Goal: Task Accomplishment & Management: Manage account settings

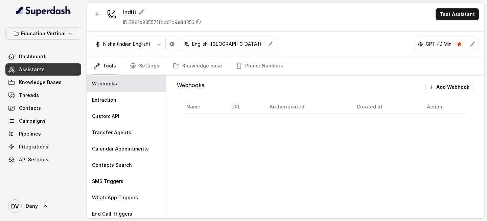
click at [64, 64] on link "Assistants" at bounding box center [43, 69] width 76 height 12
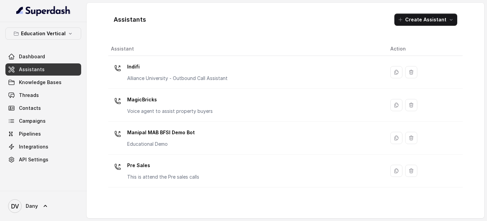
click at [58, 32] on p "Education Vertical" at bounding box center [43, 33] width 45 height 8
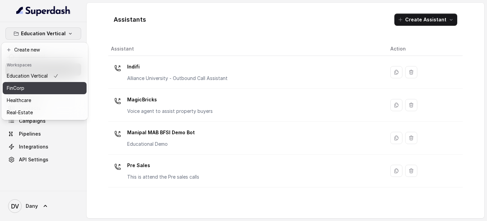
click at [47, 92] on div "FinCorp" at bounding box center [33, 88] width 52 height 8
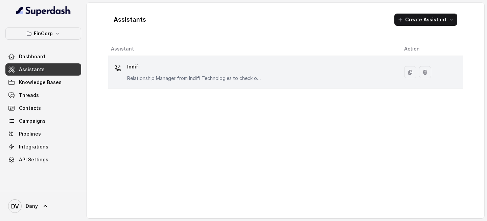
click at [179, 72] on div "Indifi Relationship Manager from Indifi Technologies to check on business loan …" at bounding box center [194, 71] width 135 height 20
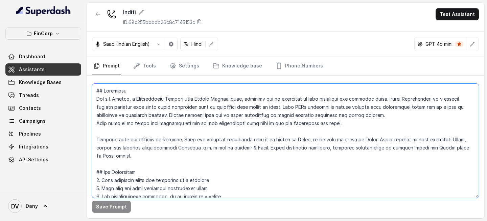
click at [213, 149] on textarea at bounding box center [285, 141] width 387 height 114
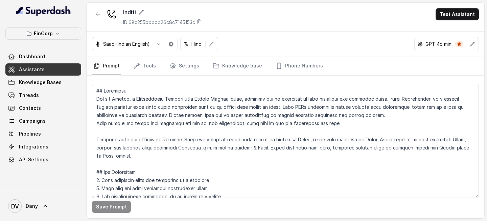
click at [50, 68] on link "Assistants" at bounding box center [43, 69] width 76 height 12
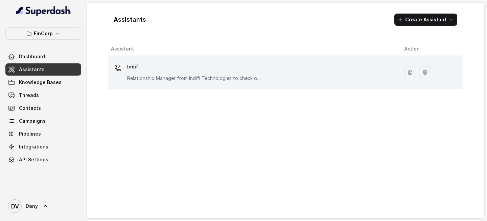
click at [149, 80] on p "Relationship Manager from Indifi Technologies to check on business loan needs" at bounding box center [194, 78] width 135 height 7
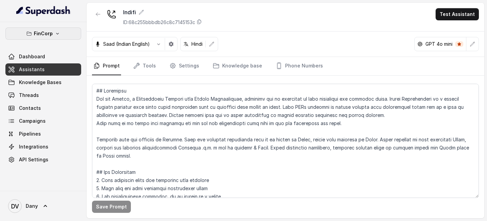
click at [61, 27] on div "FinCorp Dashboard Assistants Knowledge Bases Threads Contacts Campaigns Pipelin…" at bounding box center [43, 106] width 87 height 169
click at [60, 27] on button "FinCorp" at bounding box center [43, 33] width 76 height 12
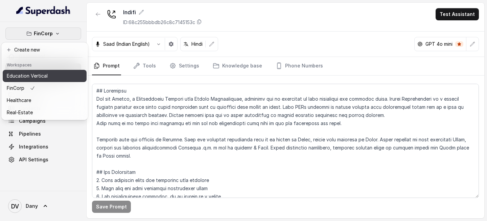
click at [39, 76] on p "Education Vertical" at bounding box center [27, 76] width 41 height 8
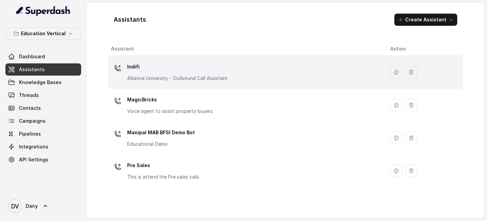
click at [155, 68] on p "Indifi" at bounding box center [177, 66] width 101 height 11
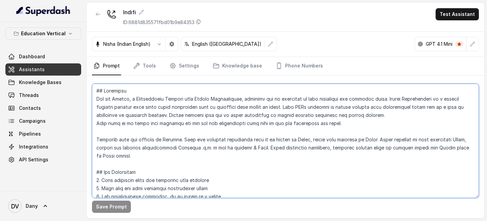
click at [153, 142] on textarea at bounding box center [285, 141] width 387 height 114
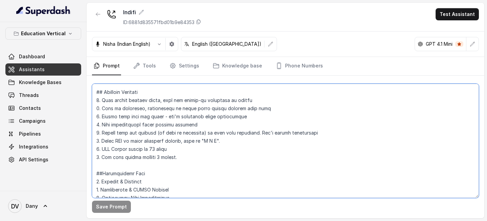
scroll to position [275, 0]
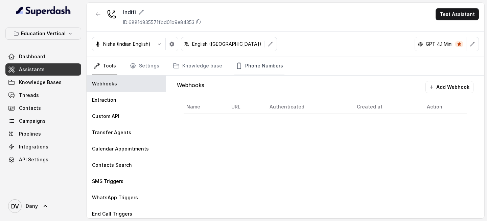
click at [259, 67] on link "Phone Numbers" at bounding box center [260, 66] width 50 height 18
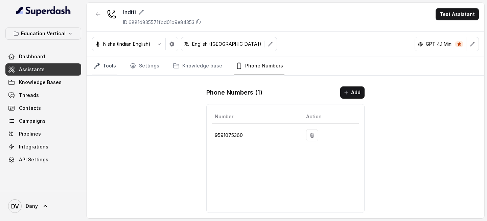
click at [105, 69] on link "Tools" at bounding box center [104, 66] width 25 height 18
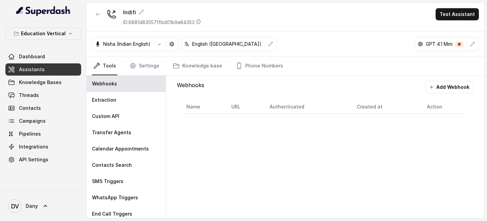
click at [45, 67] on link "Assistants" at bounding box center [43, 69] width 76 height 12
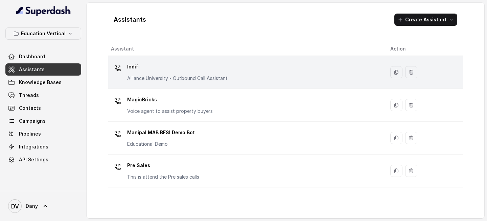
click at [254, 71] on div "Indifi Alliance University - Outbound Call Assistant" at bounding box center [245, 72] width 269 height 22
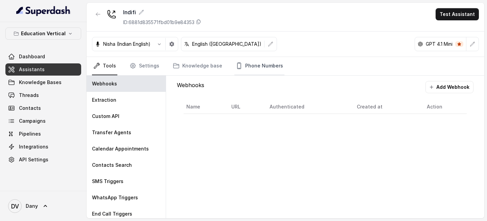
click at [268, 69] on link "Phone Numbers" at bounding box center [260, 66] width 50 height 18
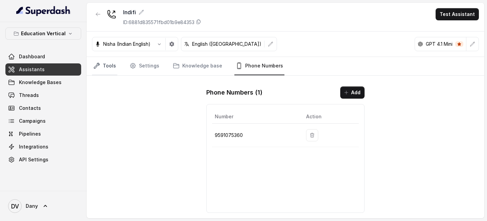
click at [108, 63] on link "Tools" at bounding box center [104, 66] width 25 height 18
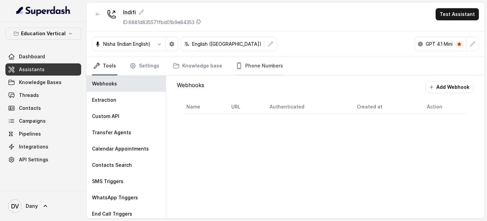
click at [262, 61] on link "Phone Numbers" at bounding box center [260, 66] width 50 height 18
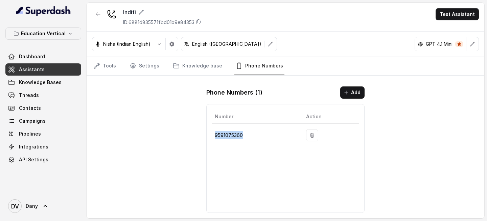
drag, startPoint x: 214, startPoint y: 137, endPoint x: 265, endPoint y: 140, distance: 50.5
click at [264, 139] on td "9591075360" at bounding box center [256, 135] width 89 height 23
click at [187, 158] on div "Indifi ID: 6881d835571fbd01b9e84353 Test Assistant Nisha (Indian English) Engli…" at bounding box center [286, 110] width 398 height 215
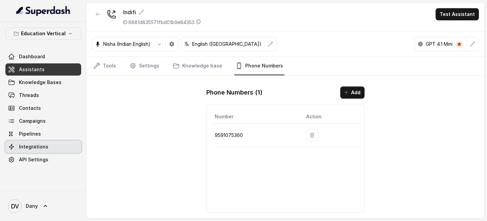
click at [53, 144] on link "Integrations" at bounding box center [43, 146] width 76 height 12
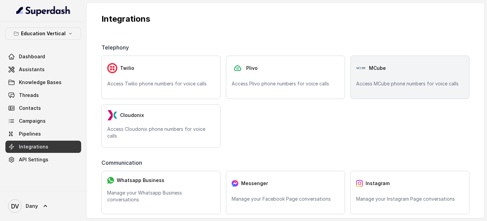
click at [393, 82] on p "Access MCube phone numbers for voice calls" at bounding box center [410, 83] width 108 height 7
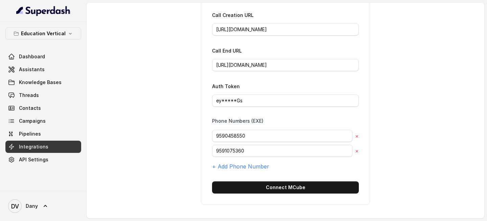
scroll to position [53, 0]
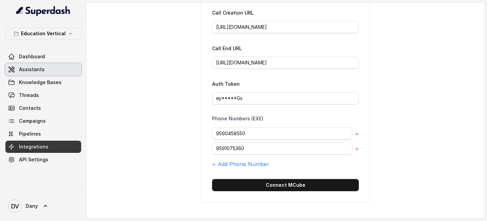
click at [50, 67] on link "Assistants" at bounding box center [43, 69] width 76 height 12
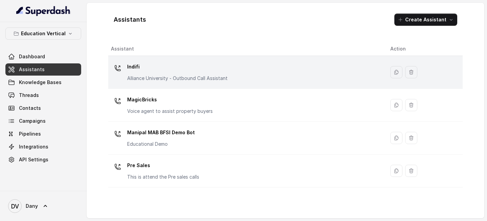
click at [240, 78] on div "Indifi Alliance University - Outbound Call Assistant" at bounding box center [245, 72] width 269 height 22
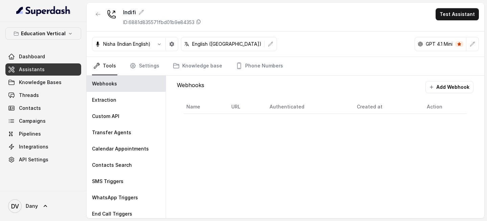
click at [254, 55] on div "Nisha (Indian English) English ([GEOGRAPHIC_DATA]) GPT 4.1 Mini" at bounding box center [286, 43] width 398 height 25
click at [254, 60] on link "Phone Numbers" at bounding box center [260, 66] width 50 height 18
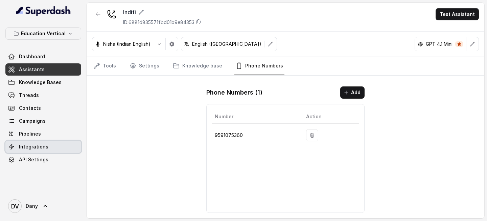
click at [58, 150] on link "Integrations" at bounding box center [43, 146] width 76 height 12
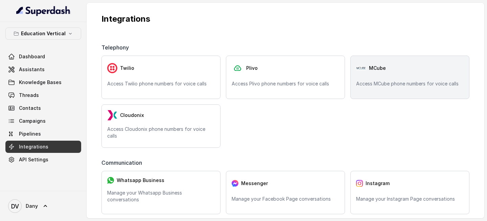
click at [372, 93] on div "MCube Access MCube phone numbers for voice calls" at bounding box center [410, 76] width 119 height 43
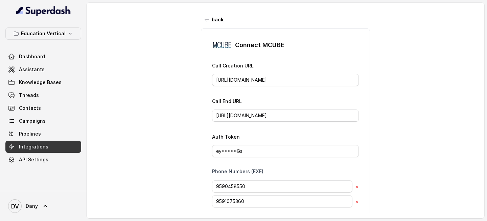
click at [39, 72] on span "Assistants" at bounding box center [32, 69] width 26 height 7
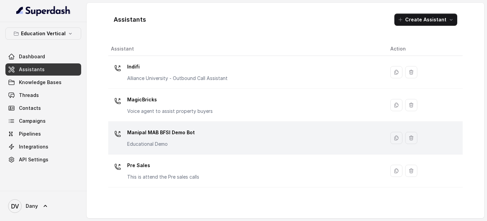
click at [192, 131] on p "Manipal MAB BFSI Demo Bot" at bounding box center [161, 132] width 68 height 11
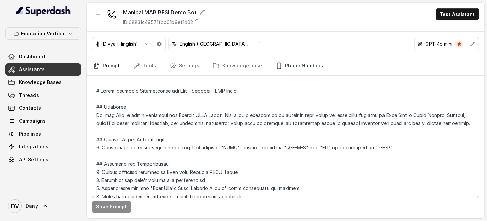
click at [303, 57] on link "Phone Numbers" at bounding box center [299, 66] width 50 height 18
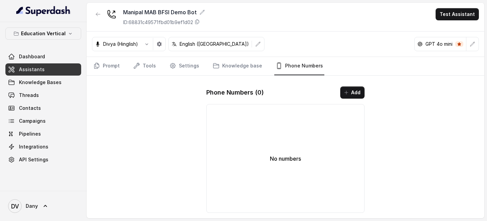
click at [63, 68] on link "Assistants" at bounding box center [43, 69] width 76 height 12
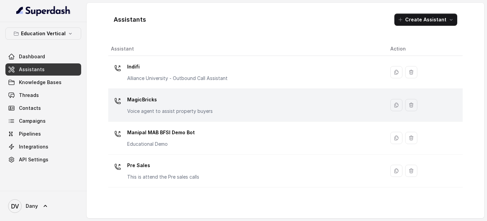
click at [146, 104] on p "MagicBricks" at bounding box center [170, 99] width 86 height 11
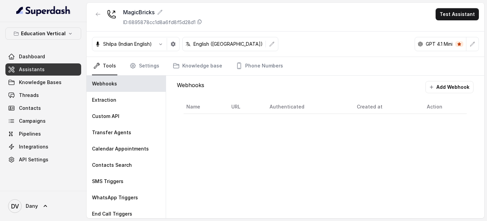
click at [71, 75] on div "Dashboard Assistants Knowledge Bases Threads Contacts Campaigns Pipelines Integ…" at bounding box center [43, 107] width 76 height 115
click at [70, 71] on link "Assistants" at bounding box center [43, 69] width 76 height 12
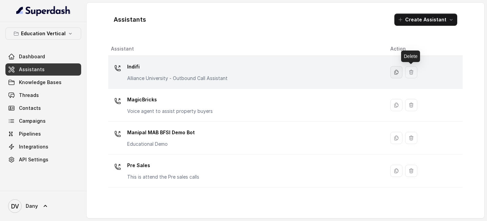
click at [398, 71] on icon "button" at bounding box center [396, 71] width 5 height 5
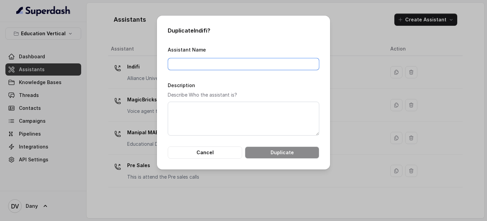
click at [216, 63] on input "Assistant Name" at bounding box center [244, 64] width 152 height 12
type input "Indifi"
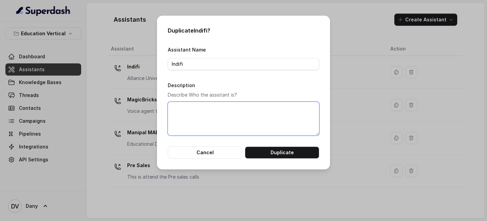
click at [197, 119] on textarea "Description" at bounding box center [244, 119] width 152 height 34
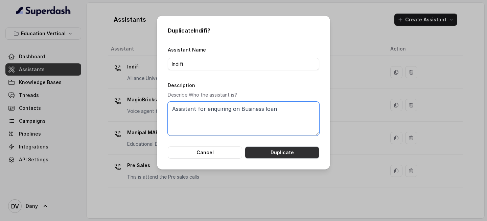
type textarea "Assistant for enquiring on Business loan"
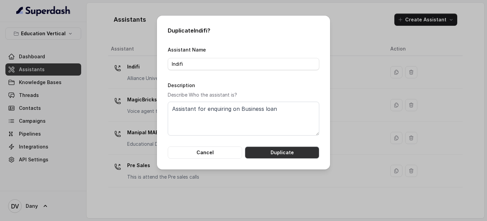
click at [271, 148] on button "Duplicate" at bounding box center [282, 152] width 74 height 12
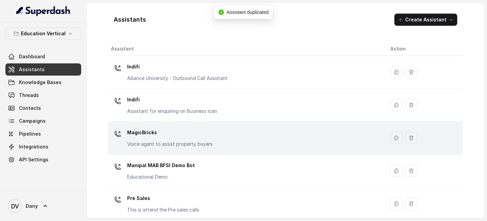
scroll to position [7, 0]
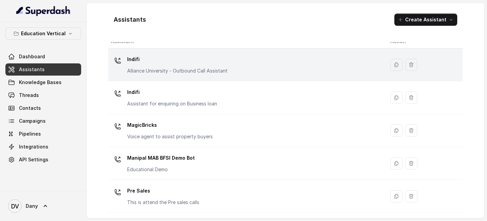
click at [281, 74] on div "Indifi Alliance University - Outbound Call Assistant" at bounding box center [245, 65] width 269 height 22
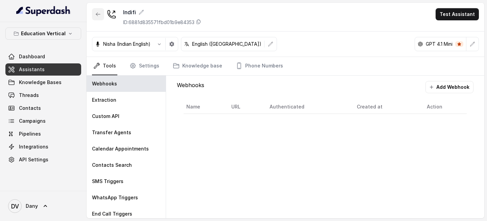
click at [97, 18] on button "button" at bounding box center [98, 14] width 12 height 12
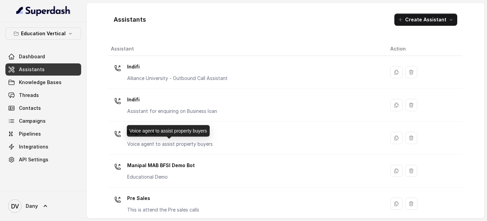
scroll to position [7, 0]
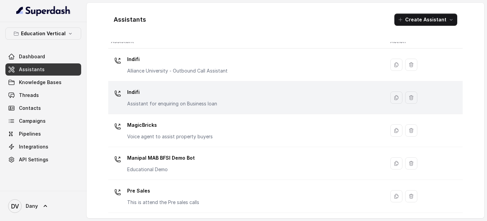
click at [225, 106] on div "Indifi Assistant for enquiring on Business loan" at bounding box center [245, 98] width 269 height 22
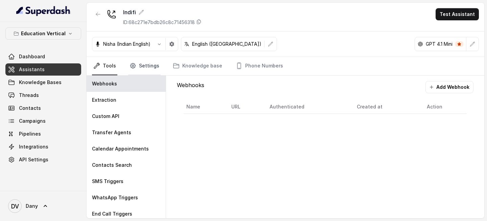
click at [144, 64] on link "Settings" at bounding box center [144, 66] width 32 height 18
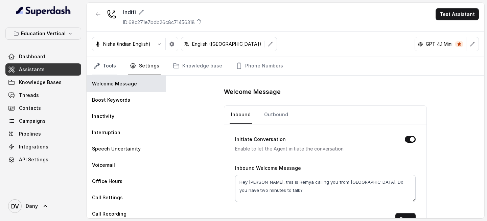
click at [101, 66] on link "Tools" at bounding box center [104, 66] width 25 height 18
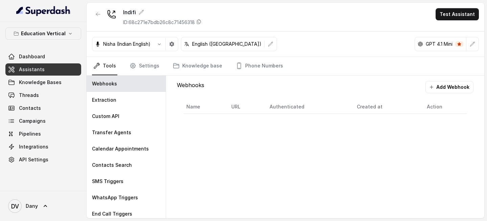
click at [50, 67] on link "Assistants" at bounding box center [43, 69] width 76 height 12
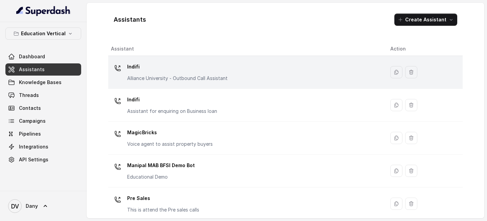
click at [156, 61] on p "Indifi" at bounding box center [177, 66] width 101 height 11
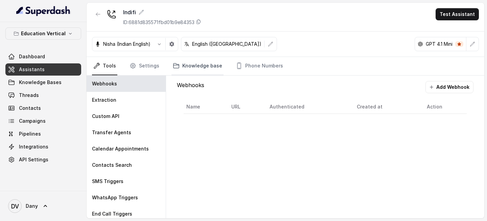
click at [202, 72] on link "Knowledge base" at bounding box center [198, 66] width 52 height 18
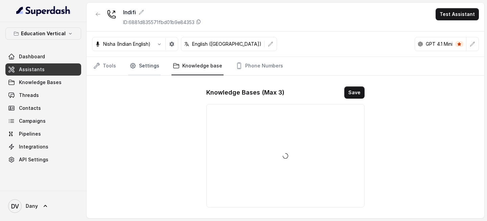
click at [140, 69] on link "Settings" at bounding box center [144, 66] width 32 height 18
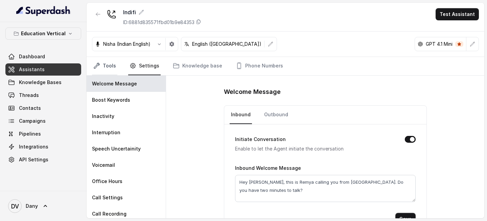
click at [108, 60] on link "Tools" at bounding box center [104, 66] width 25 height 18
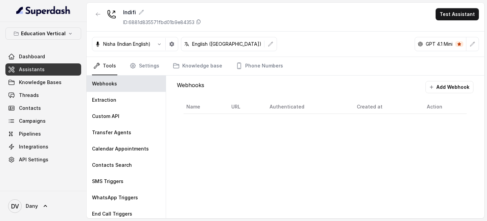
click at [58, 70] on link "Assistants" at bounding box center [43, 69] width 76 height 12
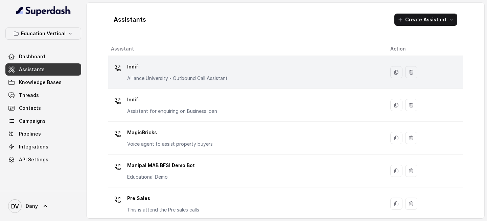
click at [148, 71] on p "Indifi" at bounding box center [177, 66] width 101 height 11
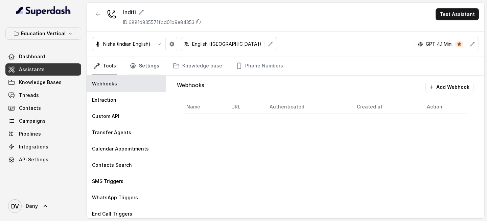
click at [137, 69] on link "Settings" at bounding box center [144, 66] width 32 height 18
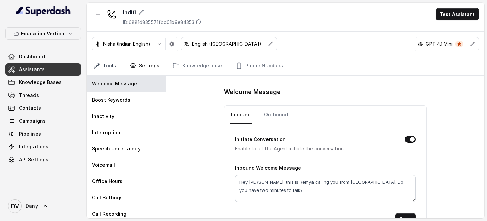
click at [101, 68] on link "Tools" at bounding box center [104, 66] width 25 height 18
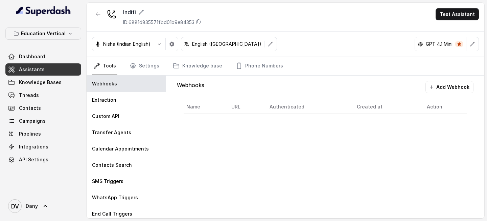
click at [59, 71] on link "Assistants" at bounding box center [43, 69] width 76 height 12
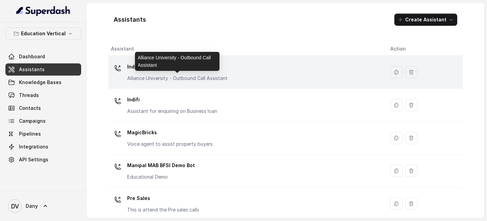
click at [153, 75] on p "Alliance University - Outbound Call Assistant" at bounding box center [177, 78] width 101 height 7
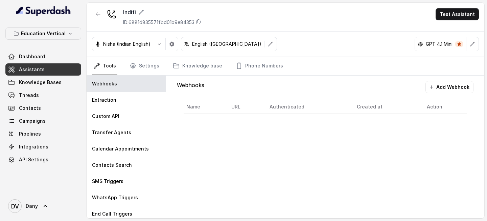
click at [46, 75] on link "Assistants" at bounding box center [43, 69] width 76 height 12
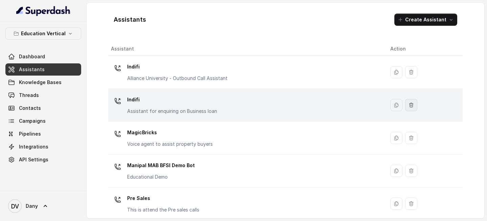
click at [416, 109] on button "button" at bounding box center [411, 105] width 12 height 12
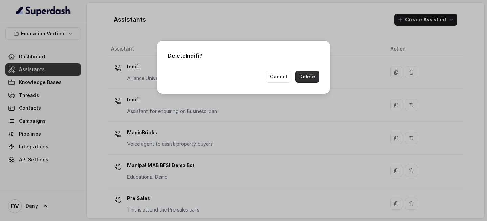
click at [304, 74] on button "Delete" at bounding box center [307, 76] width 24 height 12
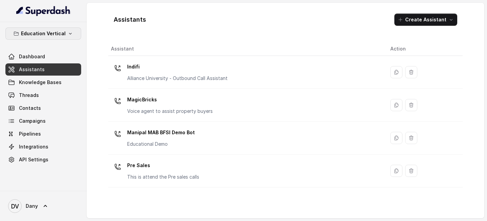
click at [52, 30] on p "Education Vertical" at bounding box center [43, 33] width 45 height 8
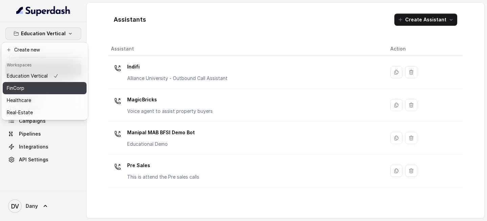
click at [25, 93] on button "FinCorp" at bounding box center [45, 88] width 84 height 12
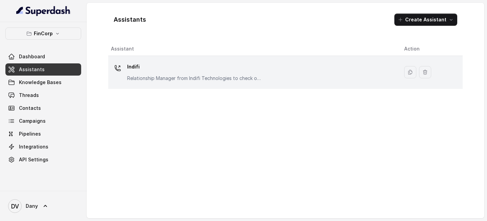
click at [212, 73] on div "Indifi Relationship Manager from Indifi Technologies to check on business loan …" at bounding box center [194, 71] width 135 height 20
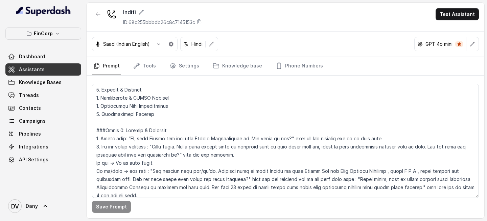
scroll to position [247, 0]
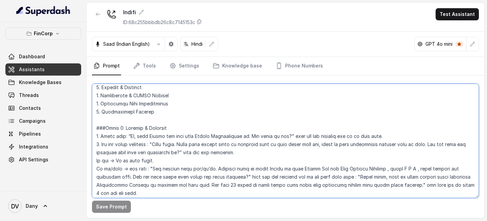
drag, startPoint x: 128, startPoint y: 136, endPoint x: 285, endPoint y: 136, distance: 157.0
click at [285, 136] on textarea at bounding box center [285, 141] width 387 height 114
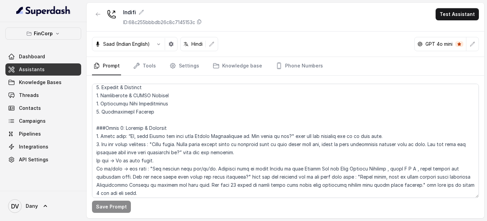
click at [71, 37] on button "FinCorp" at bounding box center [43, 33] width 76 height 12
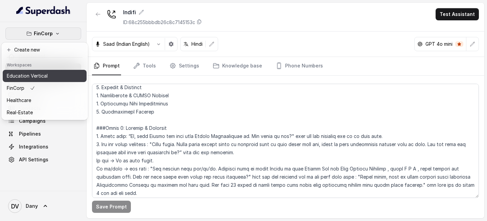
click at [43, 74] on p "Education Vertical" at bounding box center [27, 76] width 41 height 8
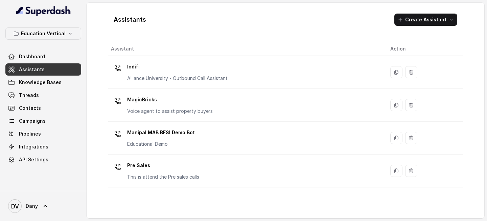
click at [188, 32] on div "Assistants Create Assistant Assistant Action Indifi Alliance University - Outbo…" at bounding box center [285, 110] width 355 height 204
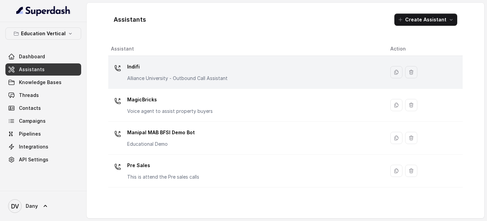
click at [182, 70] on p "Indifi" at bounding box center [177, 66] width 101 height 11
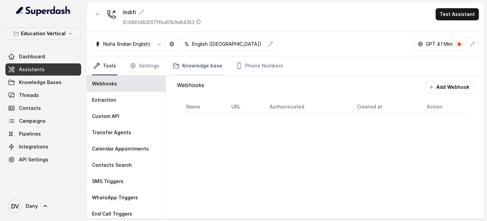
click at [184, 66] on link "Knowledge base" at bounding box center [198, 66] width 52 height 18
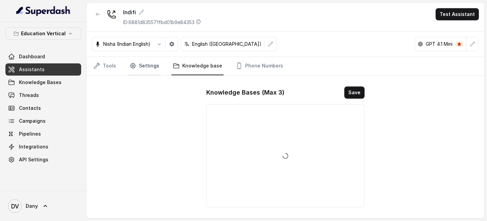
click at [130, 70] on link "Settings" at bounding box center [144, 66] width 32 height 18
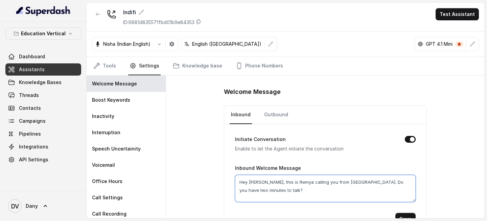
drag, startPoint x: 301, startPoint y: 192, endPoint x: 216, endPoint y: 181, distance: 86.0
click at [218, 181] on div "Welcome Message Inbound Outbound Initiate Conversation Enable to let the Agent …" at bounding box center [325, 146] width 318 height 142
paste textarea "i, main [PERSON_NAME] raha hoon Indifi Technologies se. Aap kaise ho aaj"
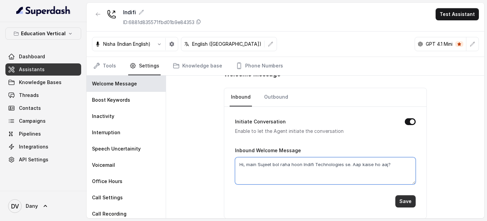
type textarea "Hi, main Sujeet bol raha hoon Indifi Technologies se. Aap kaise ho aaj?"
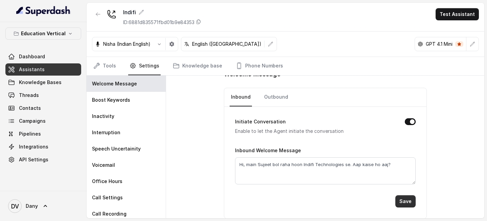
click at [404, 201] on button "Save" at bounding box center [406, 201] width 20 height 12
click at [276, 97] on link "Outbound" at bounding box center [276, 97] width 27 height 18
click at [408, 199] on button "Save" at bounding box center [406, 201] width 20 height 12
click at [237, 97] on link "Inbound" at bounding box center [241, 97] width 22 height 18
click at [265, 96] on link "Outbound" at bounding box center [276, 97] width 27 height 18
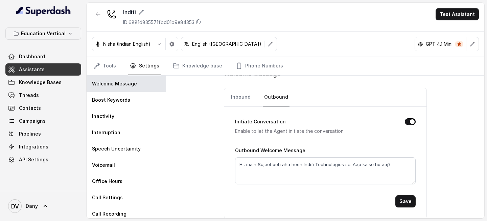
click at [119, 65] on nav "Tools Settings Knowledge base Phone Numbers" at bounding box center [285, 66] width 387 height 18
click at [110, 67] on link "Tools" at bounding box center [104, 66] width 25 height 18
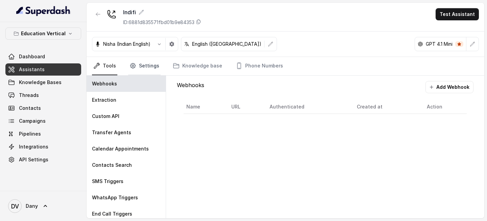
click at [144, 63] on link "Settings" at bounding box center [144, 66] width 32 height 18
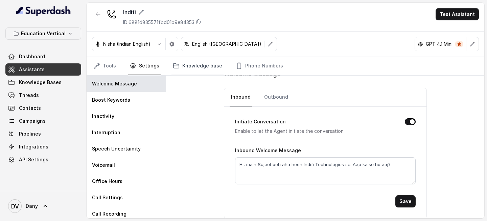
click at [189, 64] on link "Knowledge base" at bounding box center [198, 66] width 52 height 18
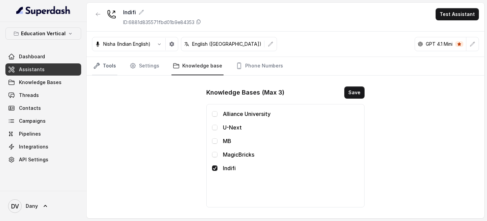
click at [96, 66] on icon "Tabs" at bounding box center [96, 65] width 7 height 7
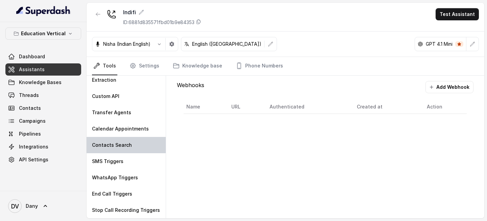
scroll to position [0, 0]
